Goal: Task Accomplishment & Management: Use online tool/utility

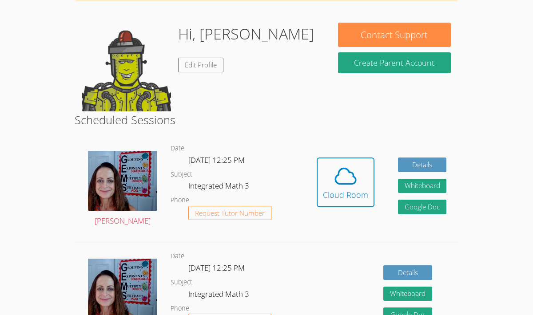
scroll to position [66, 0]
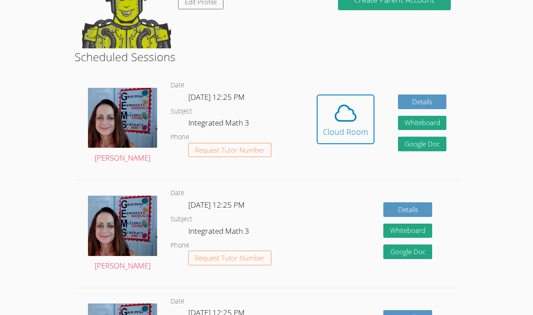
scroll to position [124, 0]
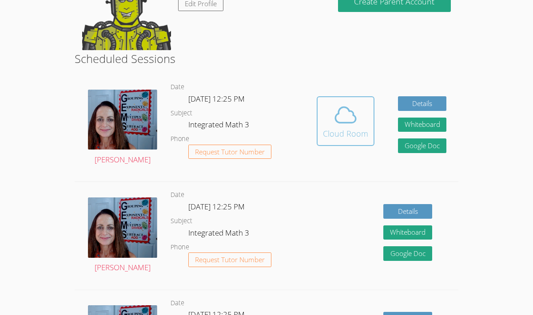
click at [346, 126] on icon at bounding box center [345, 115] width 25 height 25
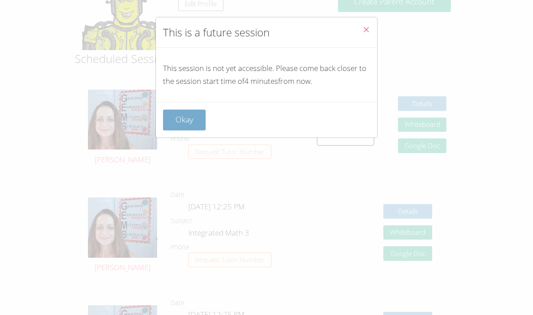
click at [200, 115] on button "Okay" at bounding box center [184, 120] width 43 height 21
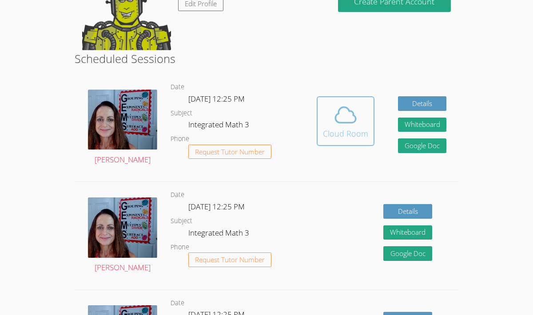
click at [346, 122] on icon at bounding box center [345, 115] width 25 height 25
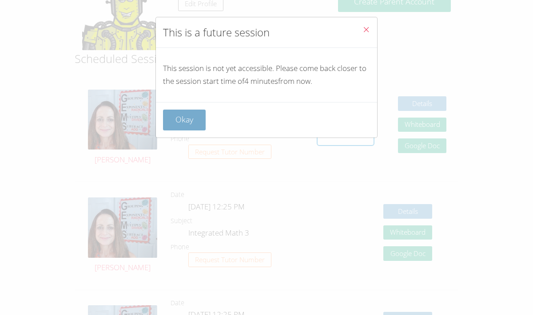
click at [197, 129] on button "Okay" at bounding box center [184, 120] width 43 height 21
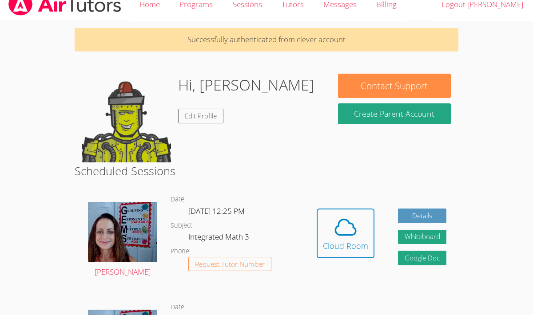
scroll to position [0, 0]
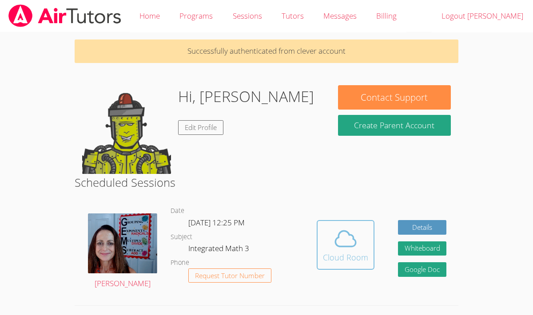
click at [342, 249] on icon at bounding box center [345, 238] width 25 height 25
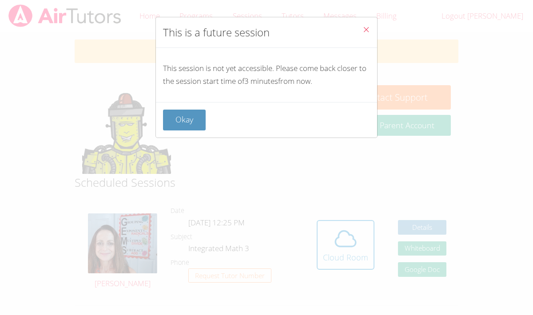
click at [198, 106] on div "Okay" at bounding box center [266, 120] width 221 height 36
click at [186, 117] on button "Okay" at bounding box center [184, 120] width 43 height 21
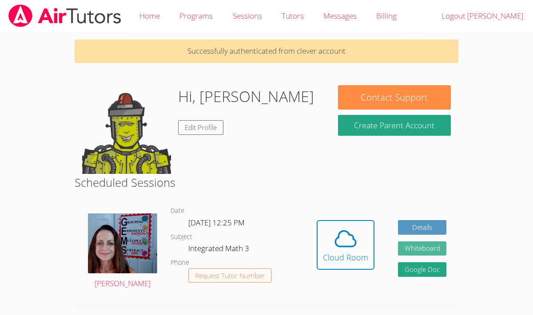
click at [432, 246] on button "Whiteboard" at bounding box center [422, 248] width 49 height 15
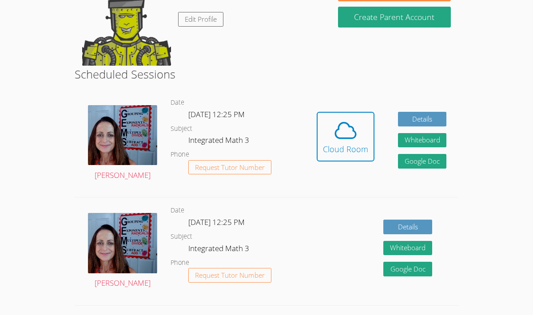
scroll to position [121, 0]
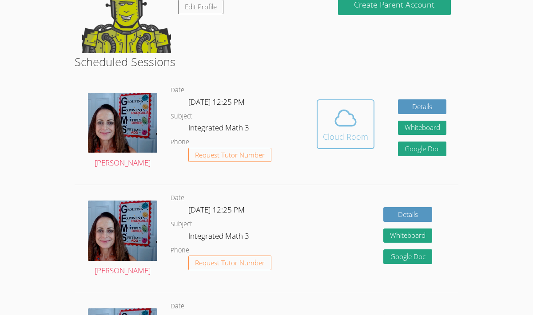
click at [341, 130] on div "Cloud Room" at bounding box center [345, 136] width 45 height 12
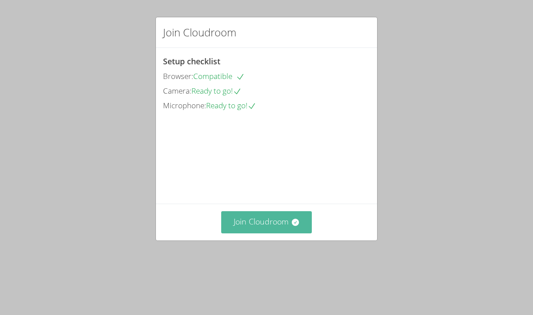
click at [271, 233] on button "Join Cloudroom" at bounding box center [266, 222] width 91 height 22
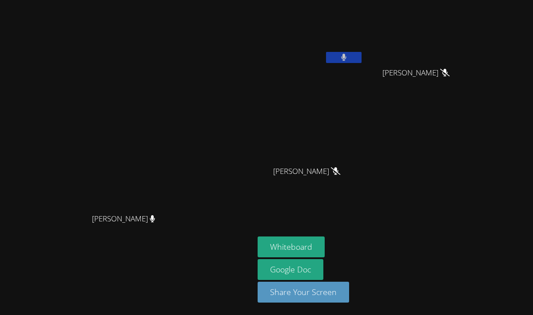
click at [347, 55] on icon at bounding box center [344, 58] width 6 height 8
click at [324, 244] on button "Whiteboard" at bounding box center [290, 247] width 67 height 21
